Goal: Transaction & Acquisition: Book appointment/travel/reservation

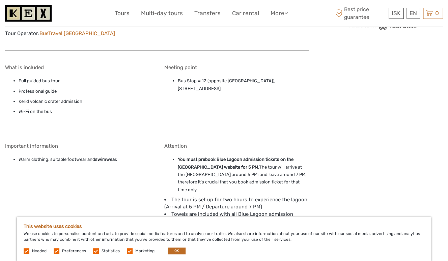
scroll to position [510, 0]
click at [75, 32] on link "BusTravel [GEOGRAPHIC_DATA]" at bounding box center [77, 34] width 76 height 6
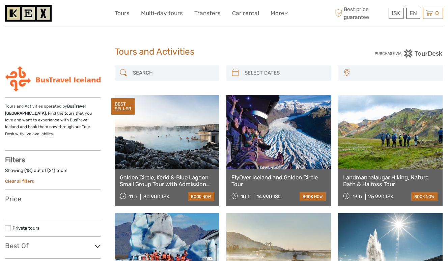
select select
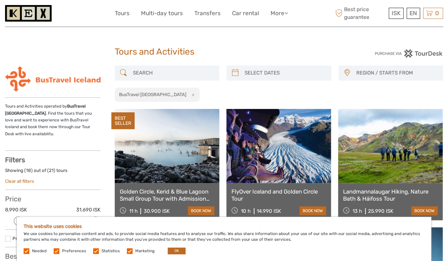
click at [73, 75] on img at bounding box center [52, 78] width 95 height 27
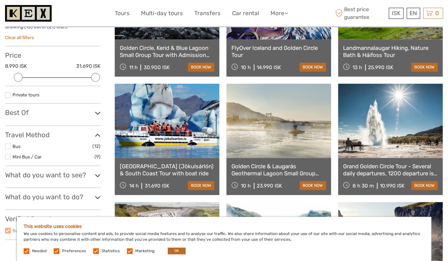
scroll to position [131, 0]
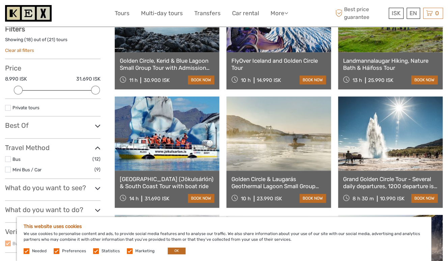
click at [187, 38] on link at bounding box center [167, 15] width 105 height 74
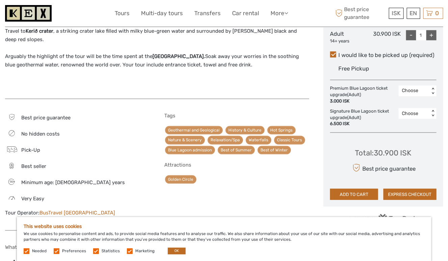
scroll to position [342, 0]
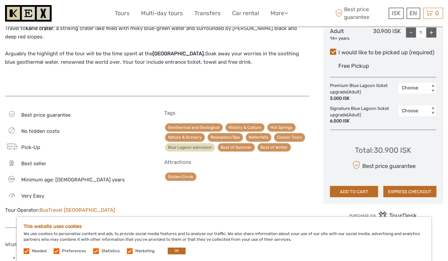
click at [197, 143] on link "Blue Lagoon admission" at bounding box center [190, 147] width 50 height 8
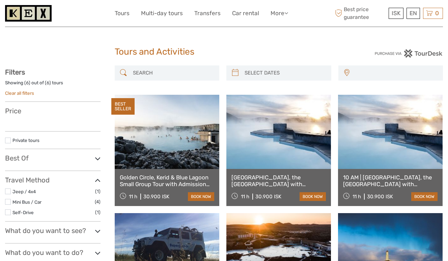
select select
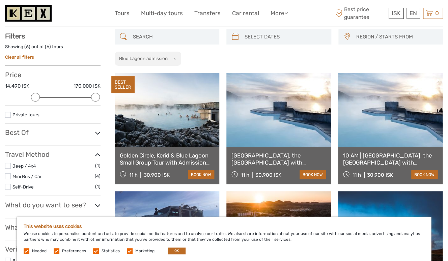
scroll to position [37, 0]
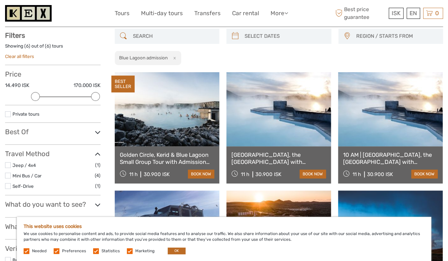
click at [188, 163] on link "Golden Circle, Kerid & Blue Lagoon Small Group Tour with Admission Ticket" at bounding box center [167, 158] width 94 height 14
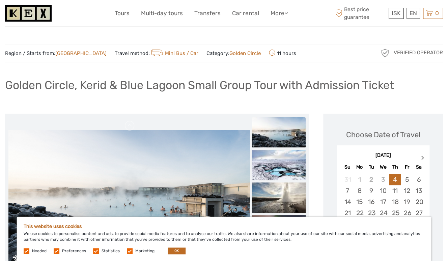
click at [419, 159] on button "Next Month" at bounding box center [423, 159] width 11 height 11
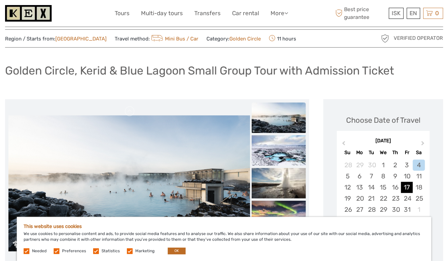
scroll to position [15, 0]
click at [405, 199] on div "24" at bounding box center [407, 198] width 12 height 11
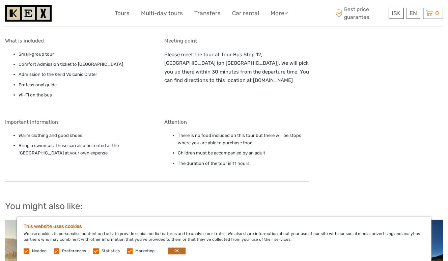
scroll to position [537, 0]
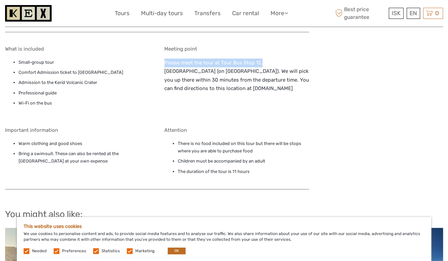
drag, startPoint x: 261, startPoint y: 54, endPoint x: 162, endPoint y: 53, distance: 99.2
click at [162, 53] on div "What is included Small-group tour Comfort Admission ticket to Blue Lagoon Admis…" at bounding box center [157, 114] width 304 height 151
copy p "Please meet the tour at Tour Bus Stop 12,"
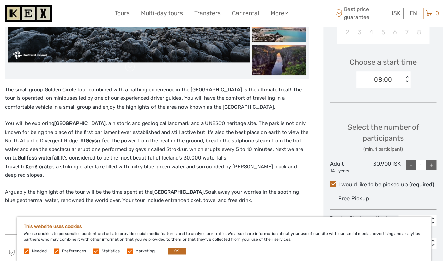
scroll to position [112, 0]
